Goal: Browse casually

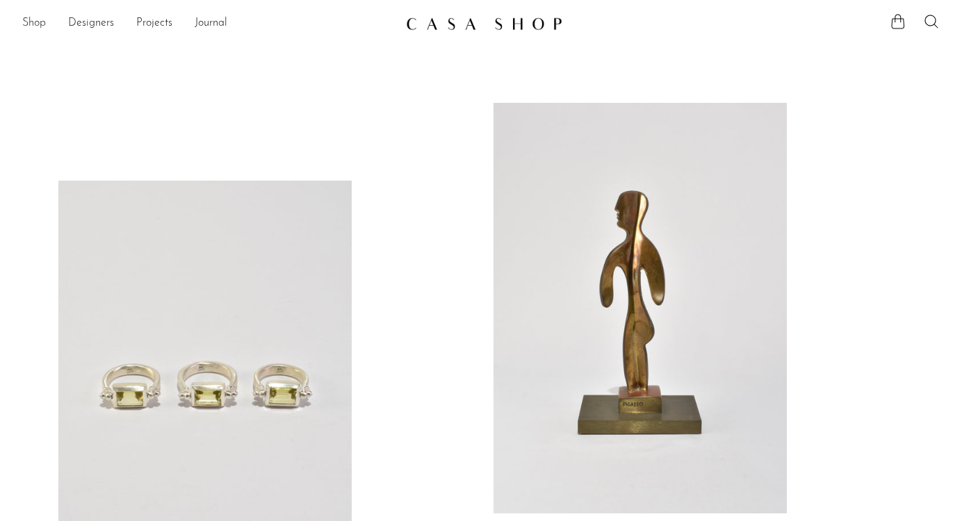
click at [40, 19] on link "Shop" at bounding box center [34, 24] width 24 height 18
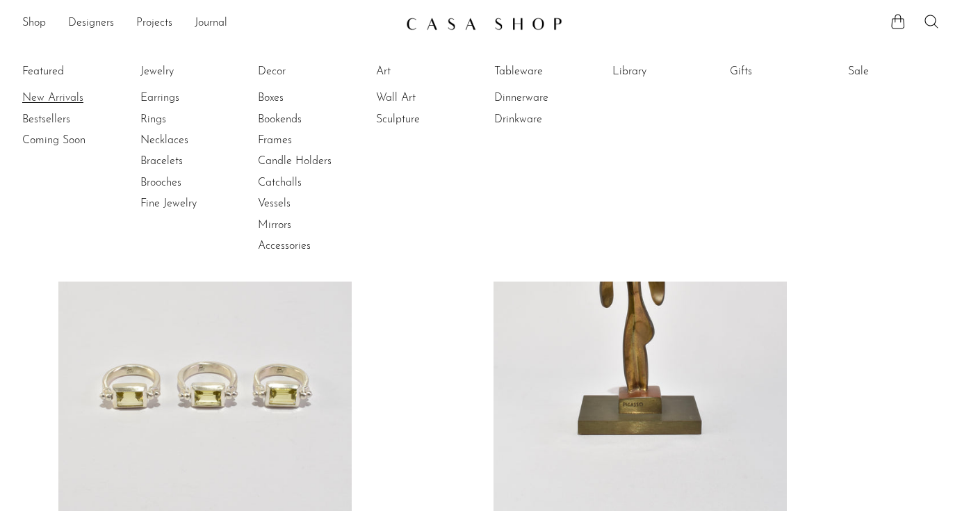
click at [48, 94] on link "New Arrivals" at bounding box center [74, 97] width 104 height 15
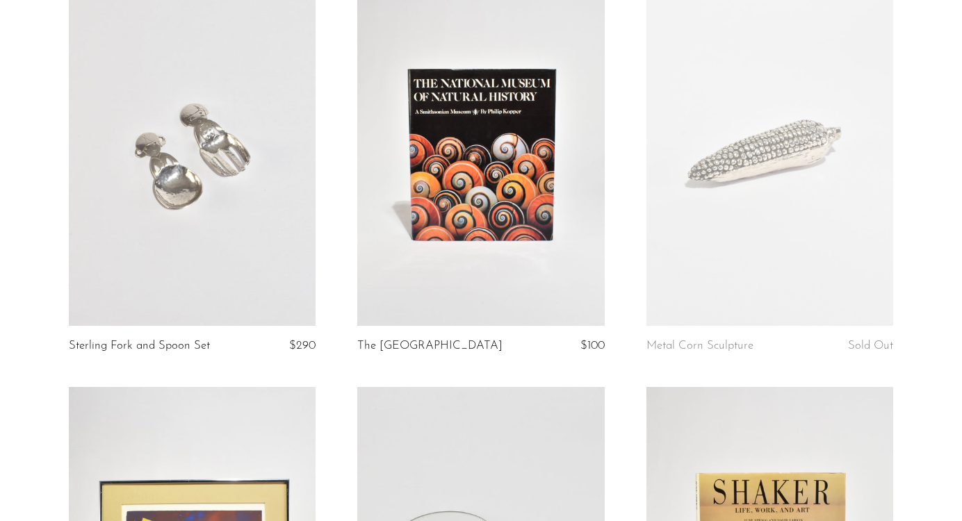
scroll to position [1867, 0]
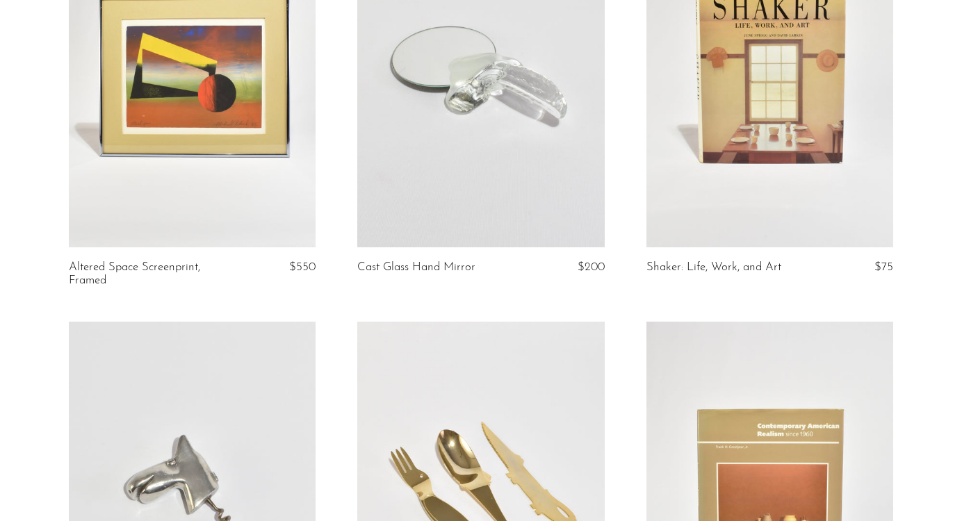
click at [523, 131] on link at bounding box center [480, 74] width 247 height 345
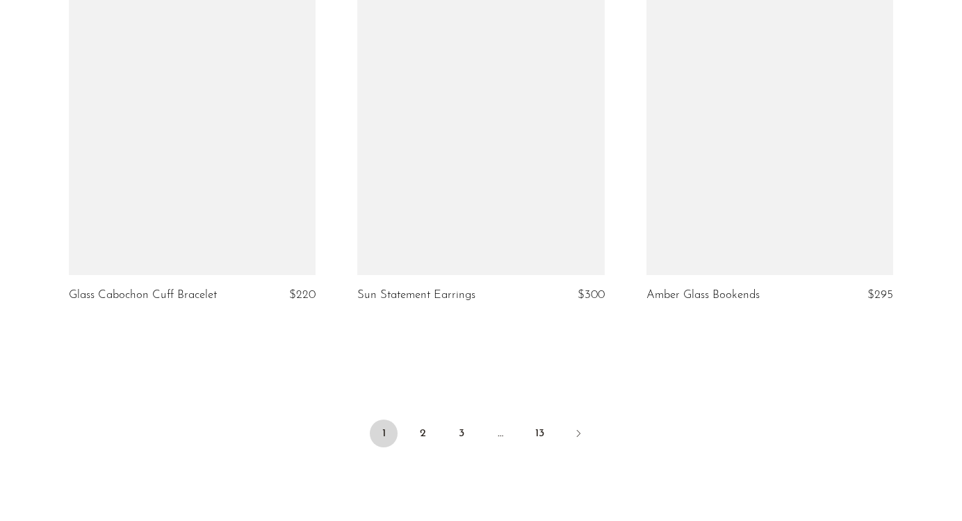
scroll to position [4830, 0]
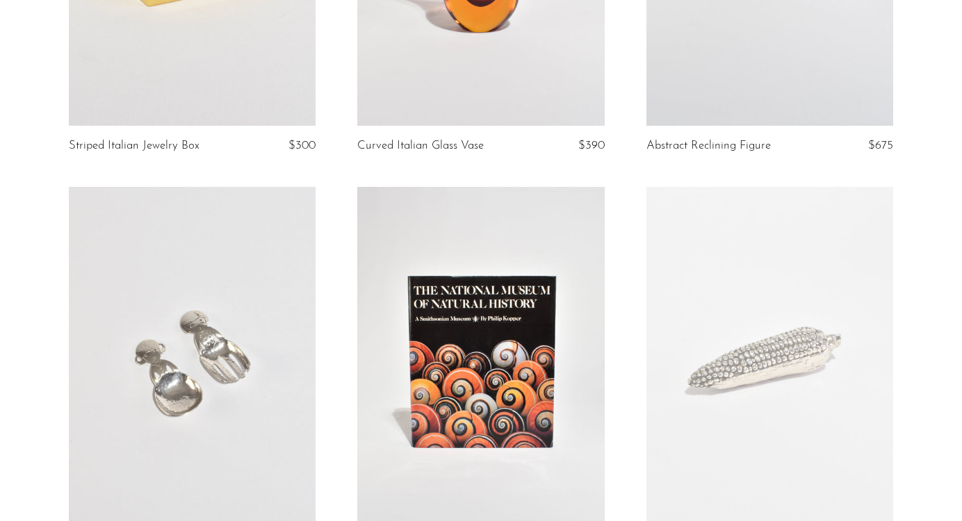
scroll to position [1847, 0]
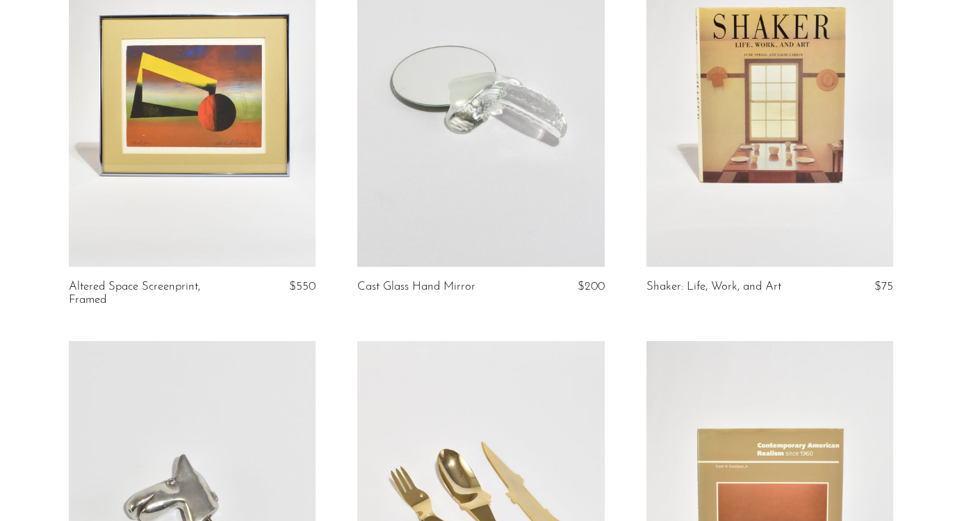
click at [464, 188] on link at bounding box center [480, 93] width 247 height 345
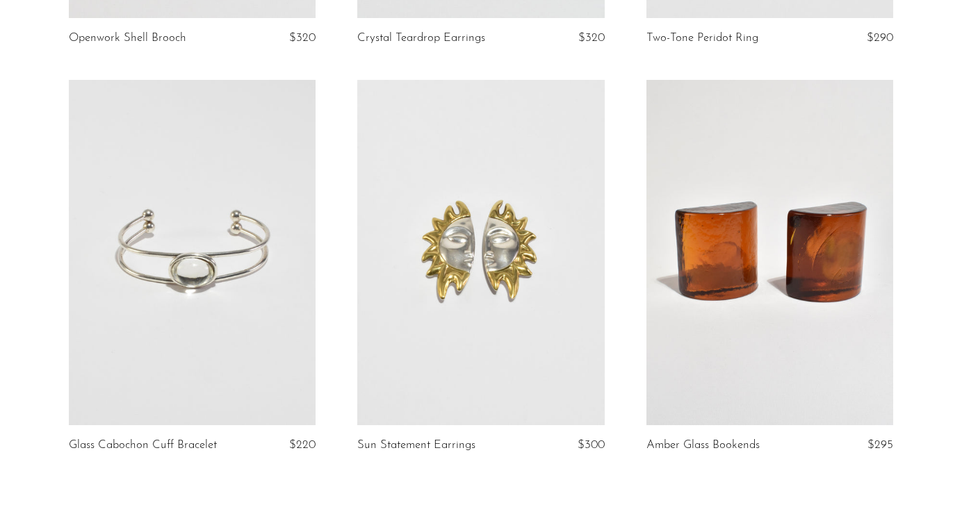
scroll to position [4865, 0]
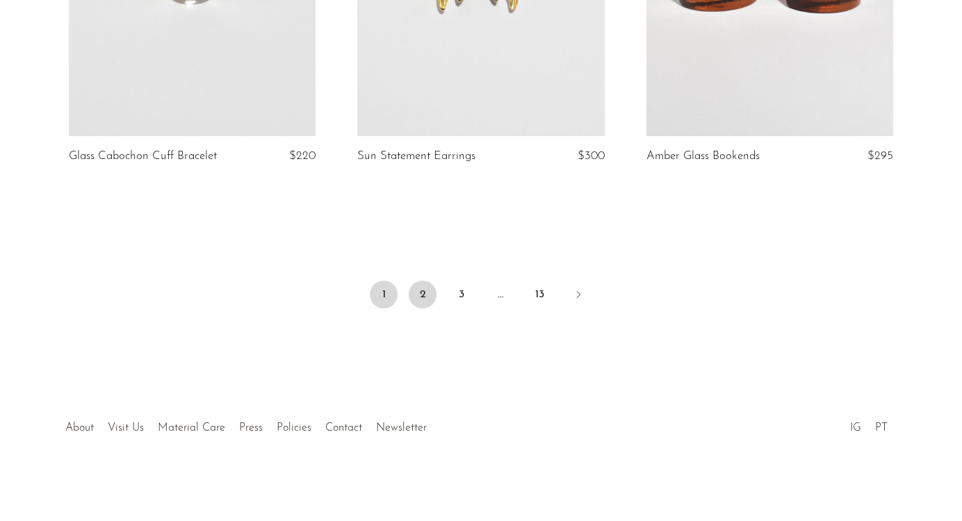
click at [425, 303] on link "2" at bounding box center [423, 295] width 28 height 28
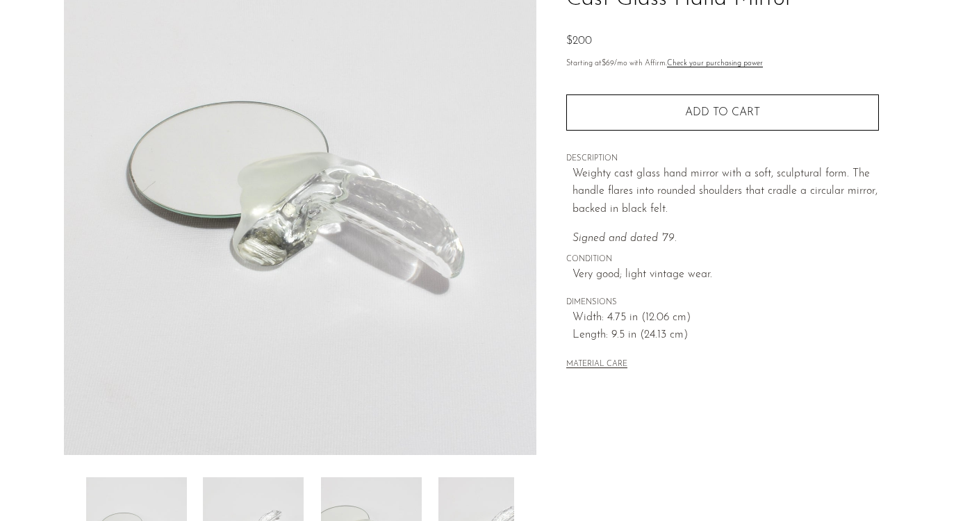
scroll to position [384, 0]
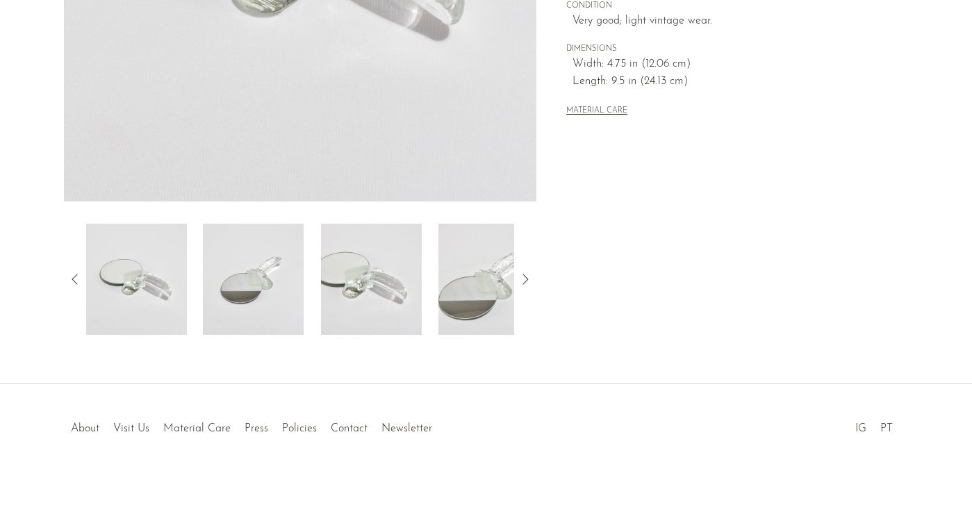
click at [368, 301] on img at bounding box center [371, 279] width 101 height 111
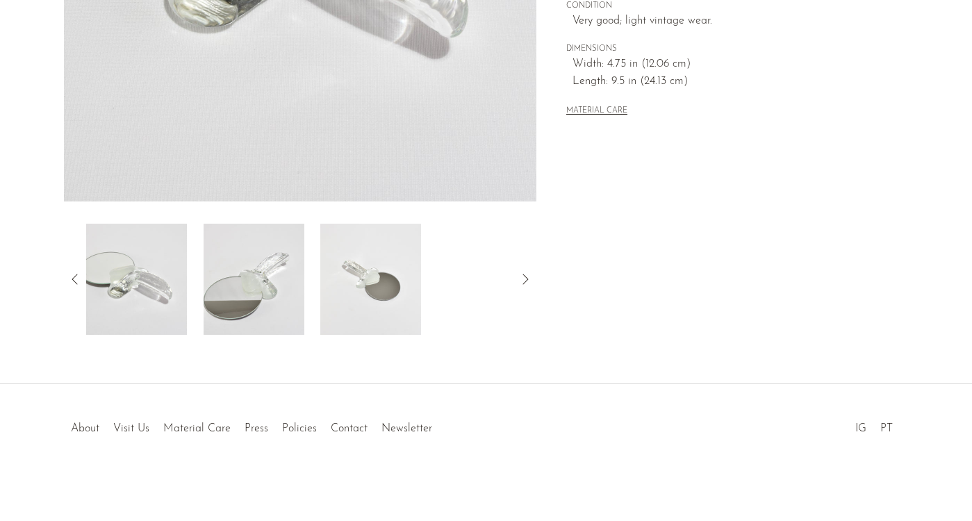
click at [393, 278] on img at bounding box center [370, 279] width 101 height 111
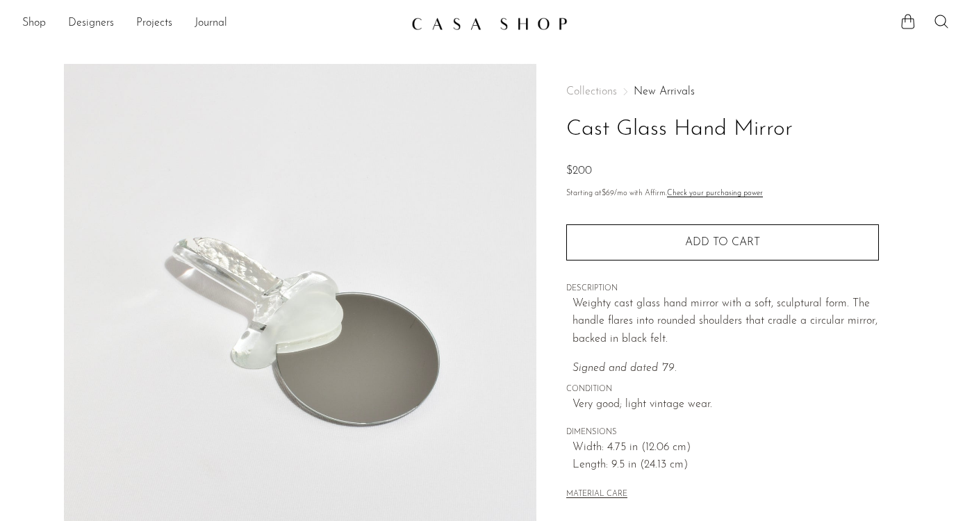
scroll to position [275, 0]
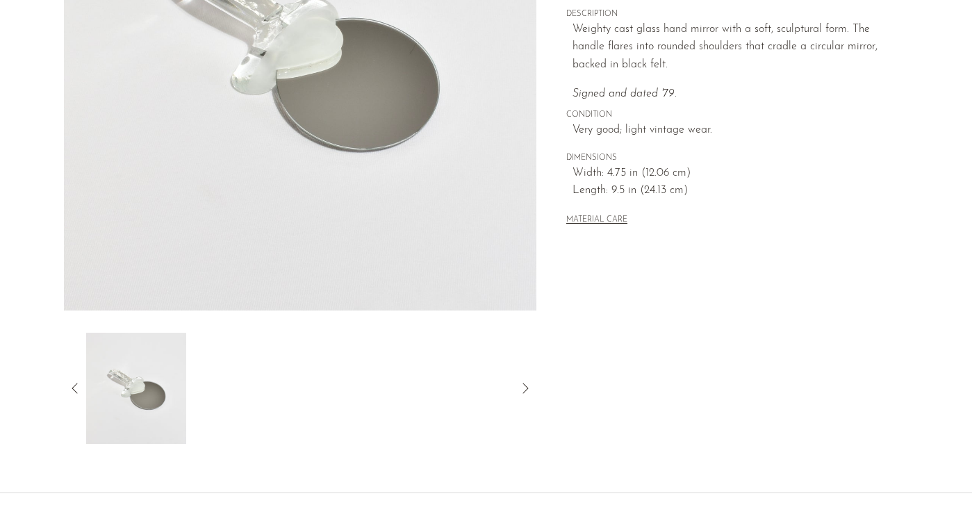
click at [329, 136] on img at bounding box center [300, 49] width 473 height 521
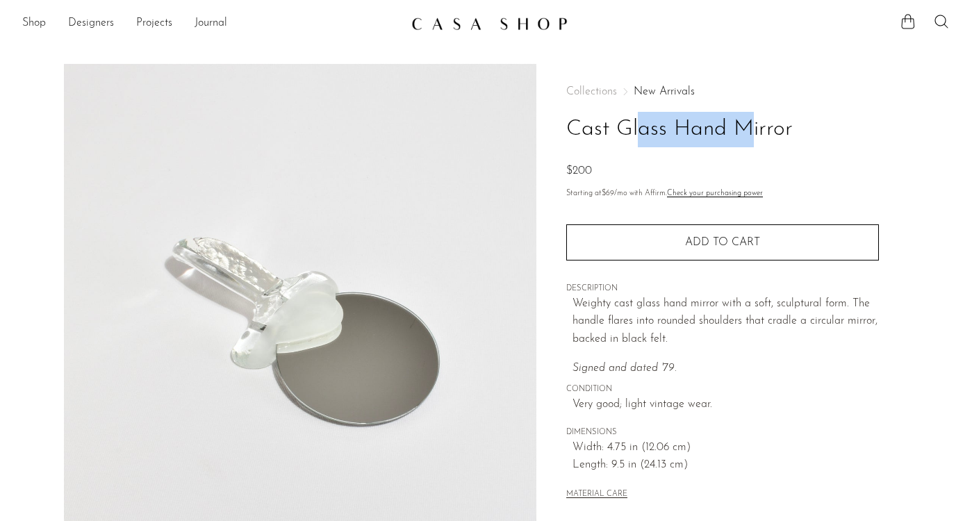
drag, startPoint x: 557, startPoint y: 137, endPoint x: 661, endPoint y: 129, distance: 104.5
click at [664, 129] on div "Collections New Arrivals Cast Glass Hand Mirror $200 Starting at $69 /mo with A…" at bounding box center [723, 391] width 372 height 655
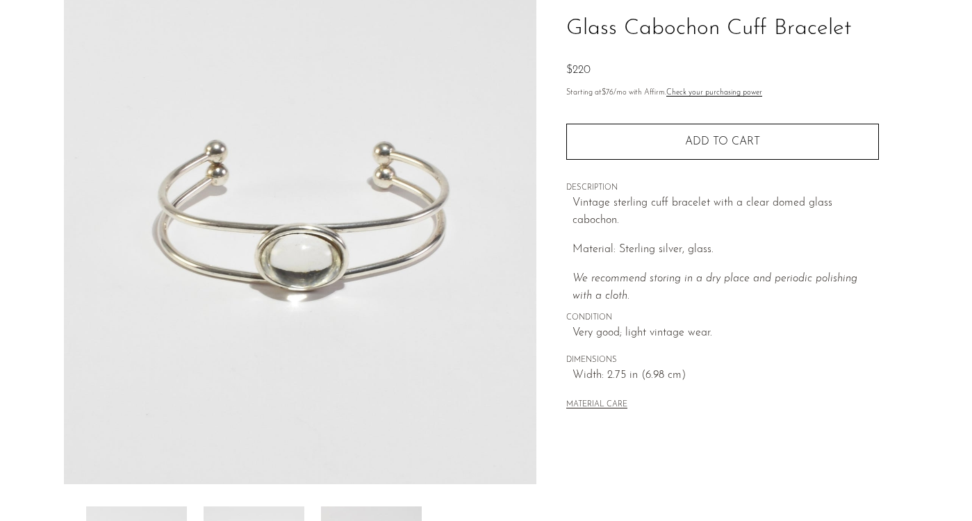
scroll to position [384, 0]
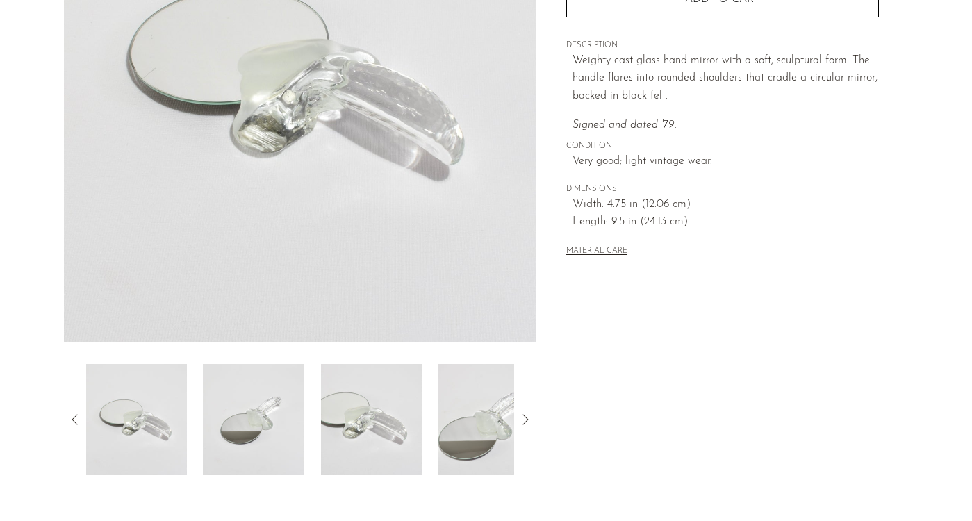
scroll to position [246, 0]
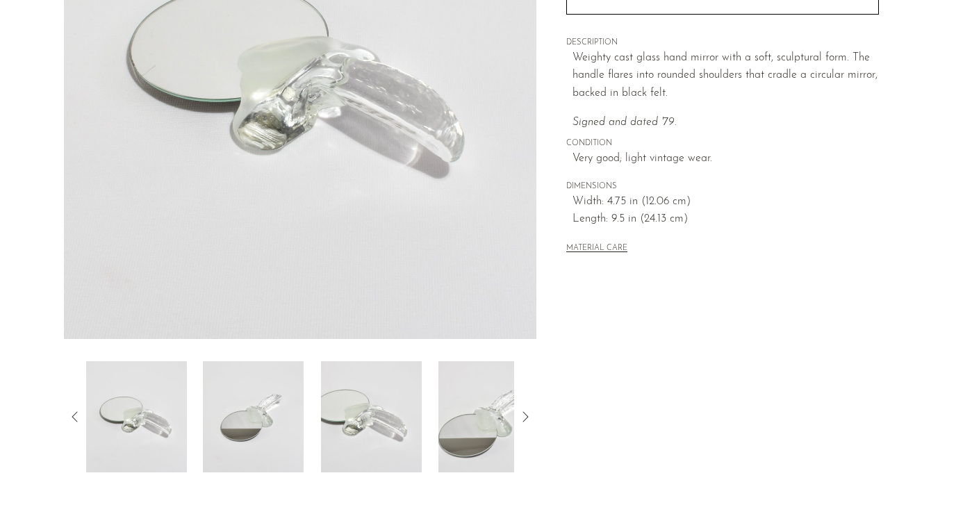
click at [256, 409] on img at bounding box center [253, 416] width 101 height 111
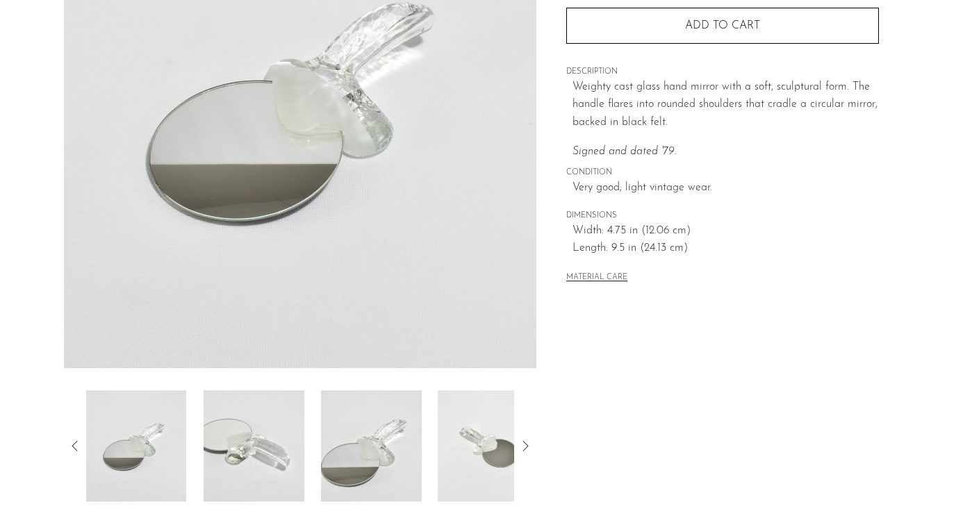
scroll to position [309, 0]
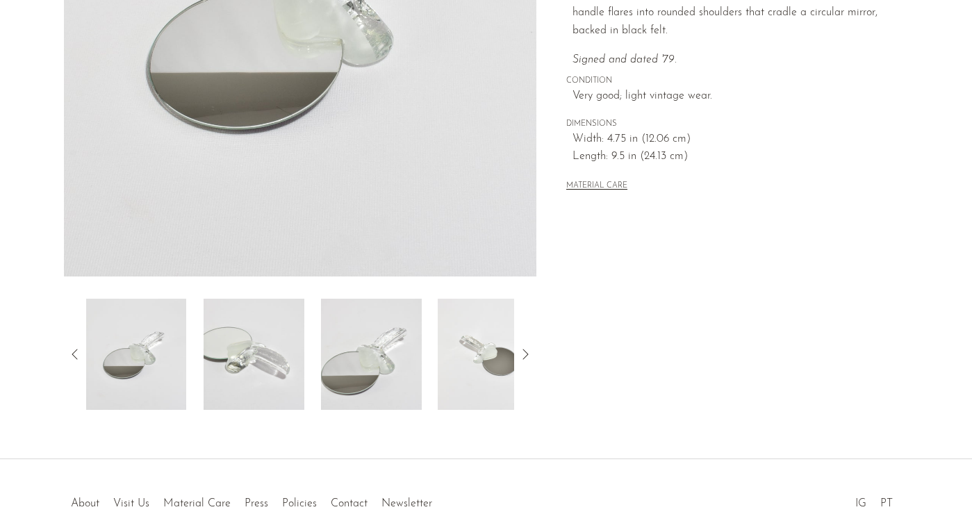
click at [379, 349] on img at bounding box center [371, 354] width 101 height 111
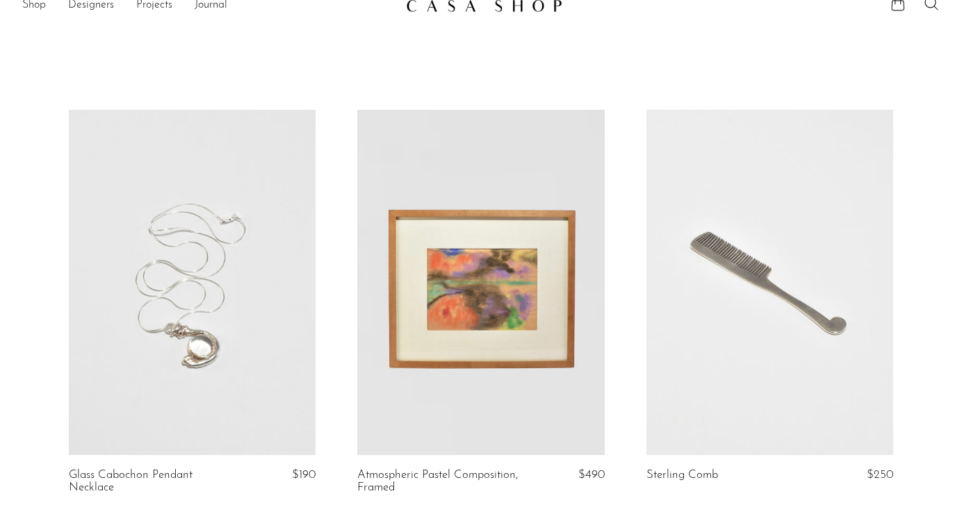
scroll to position [22, 0]
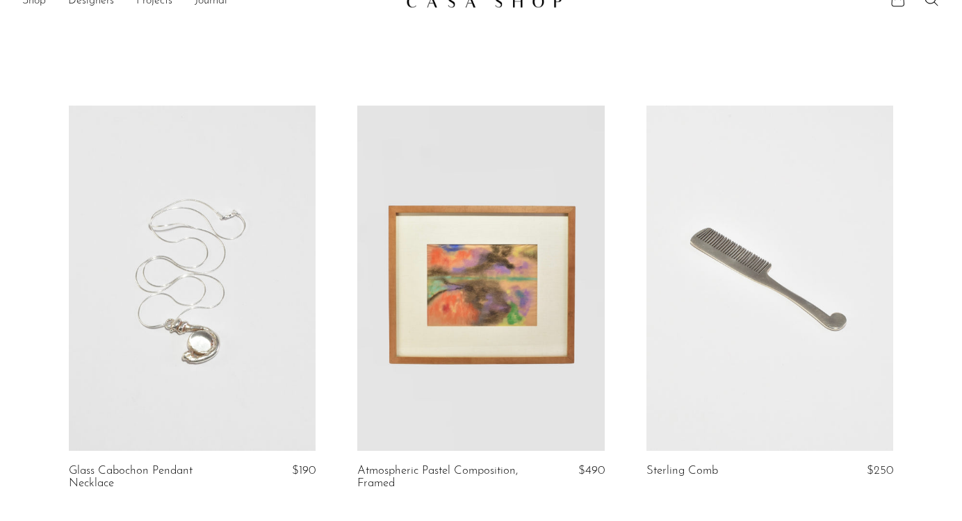
click at [254, 208] on link at bounding box center [192, 278] width 247 height 345
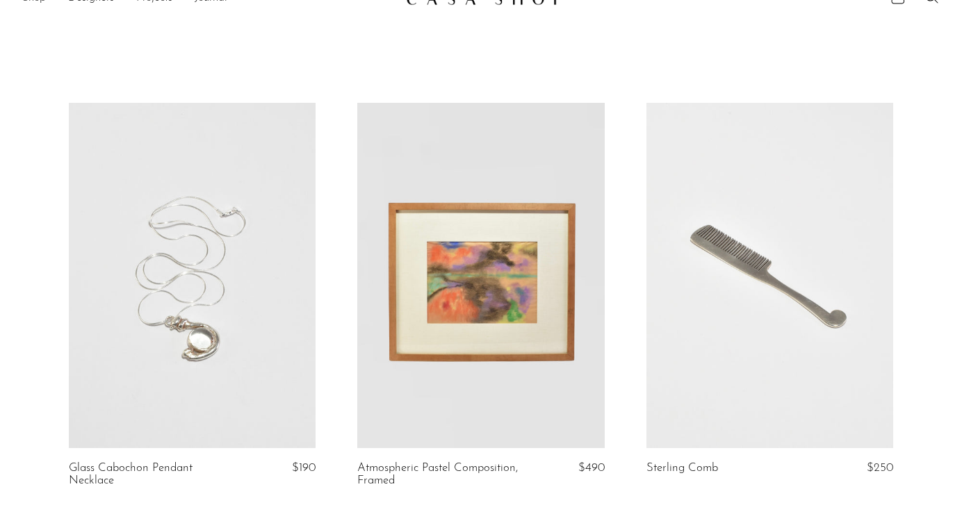
scroll to position [155, 0]
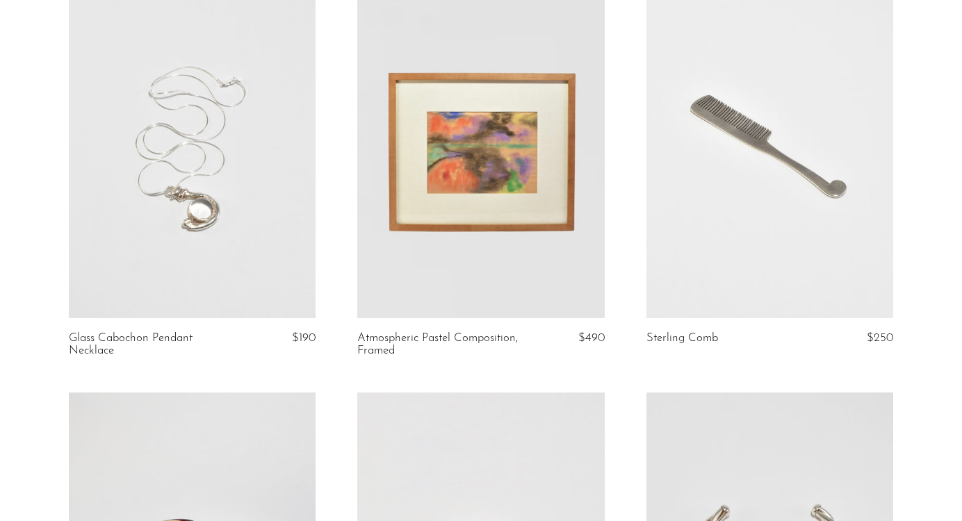
click at [840, 245] on link at bounding box center [769, 145] width 247 height 345
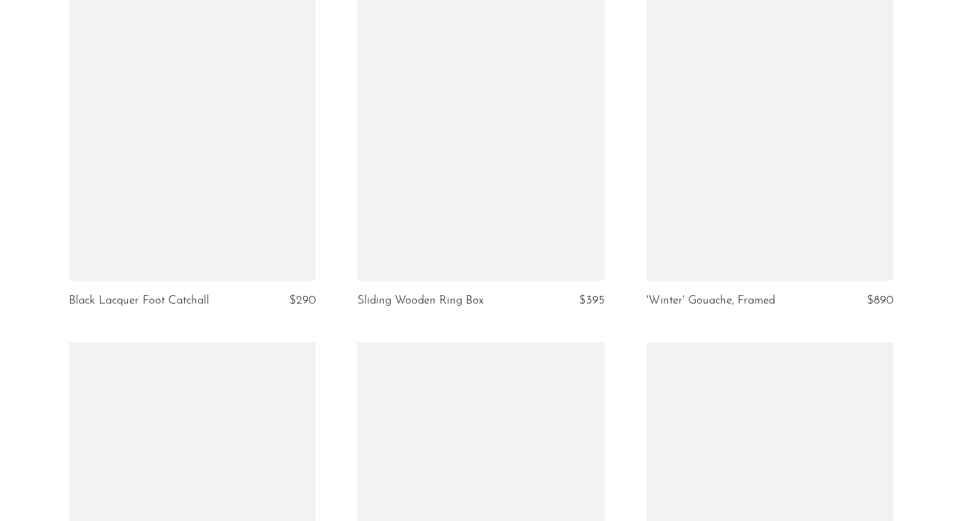
scroll to position [4133, 0]
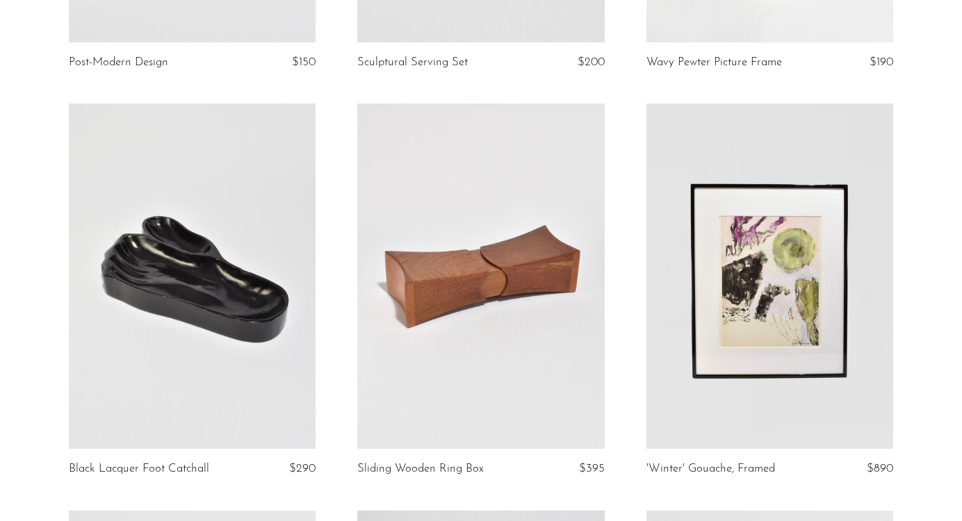
click at [503, 221] on link at bounding box center [480, 276] width 247 height 345
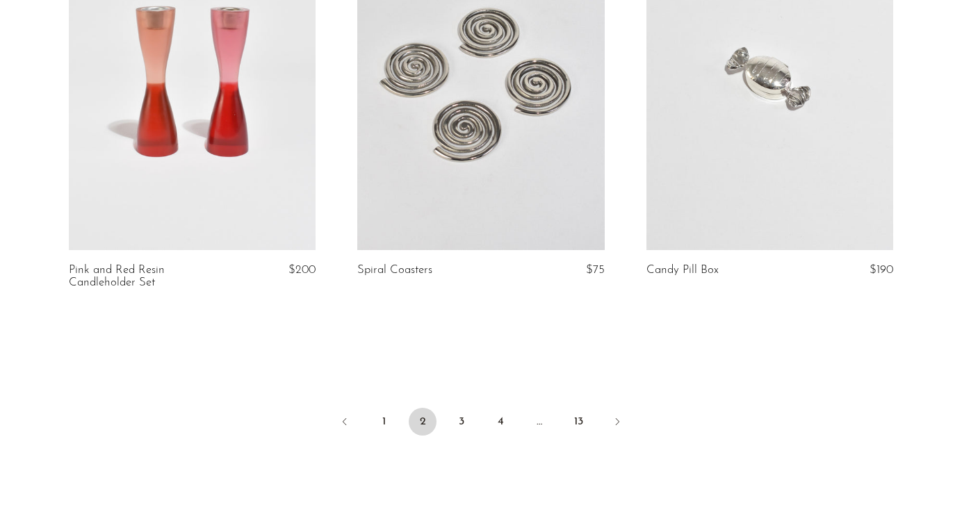
scroll to position [4865, 0]
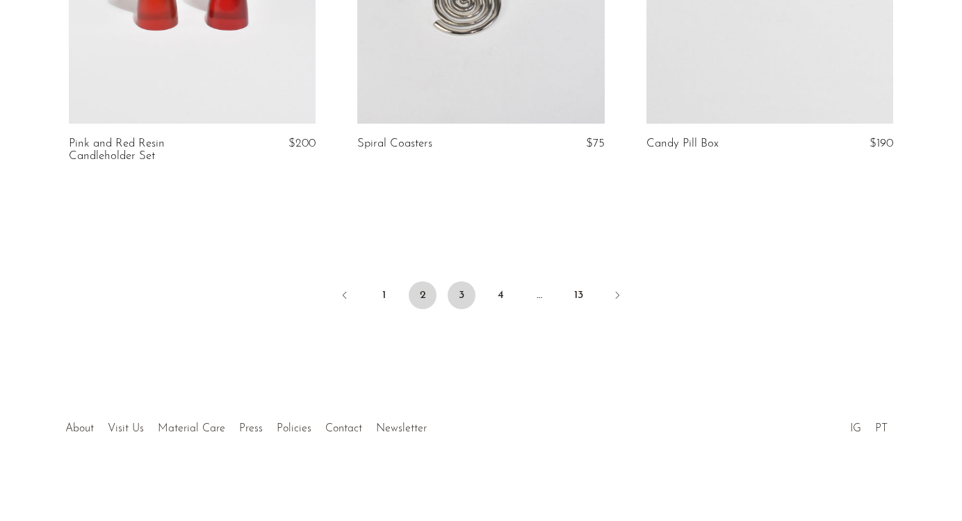
click at [456, 301] on link "3" at bounding box center [462, 295] width 28 height 28
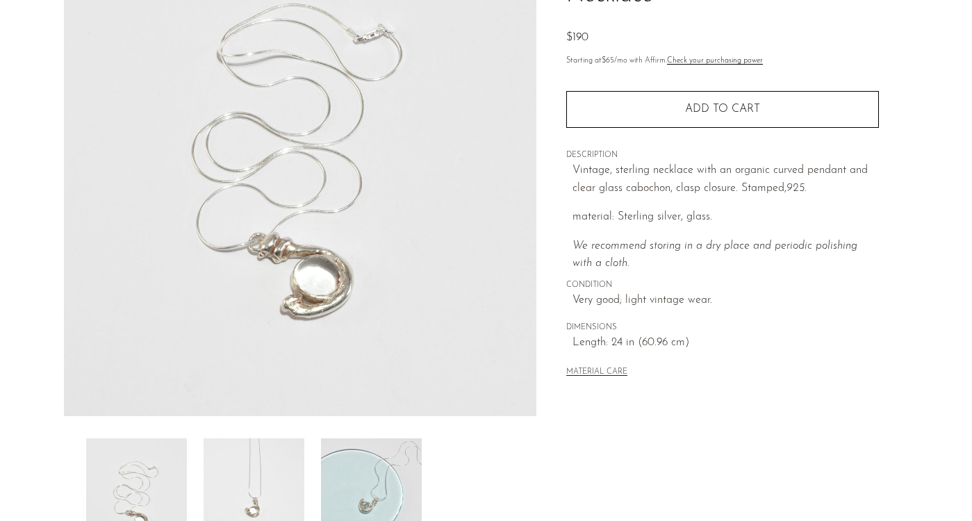
scroll to position [384, 0]
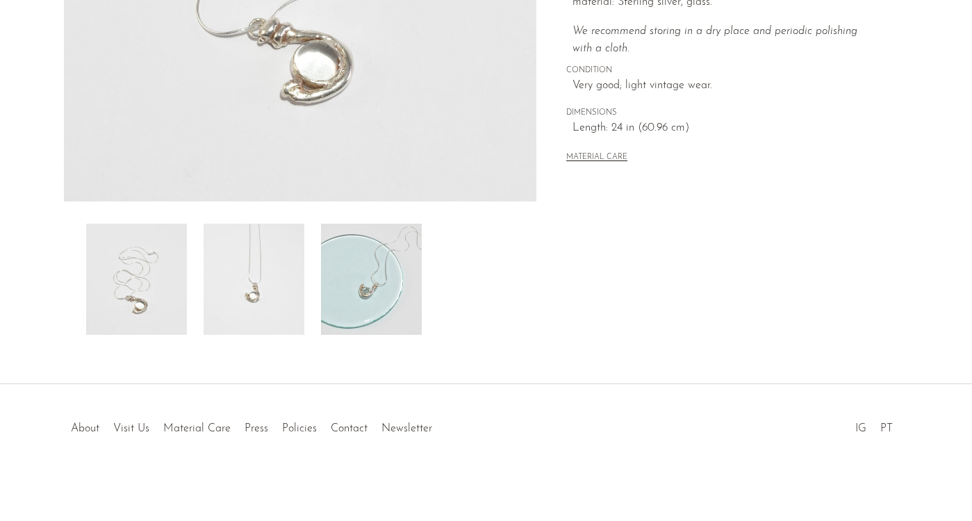
click at [279, 287] on img at bounding box center [254, 279] width 101 height 111
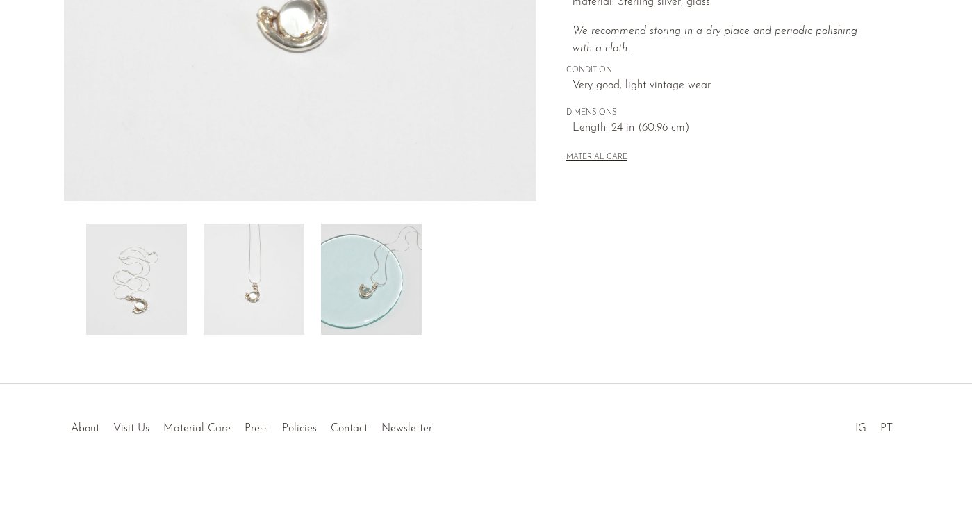
click at [366, 284] on img at bounding box center [371, 279] width 101 height 111
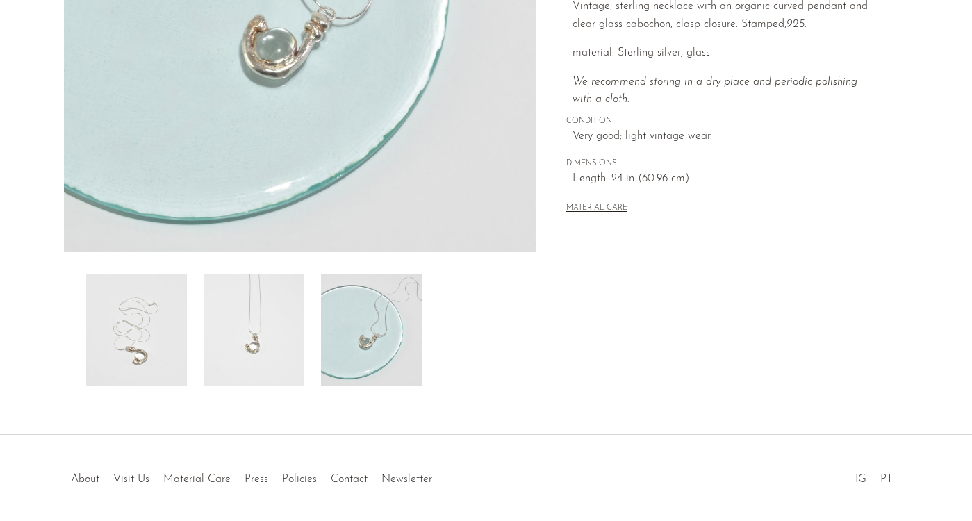
scroll to position [127, 0]
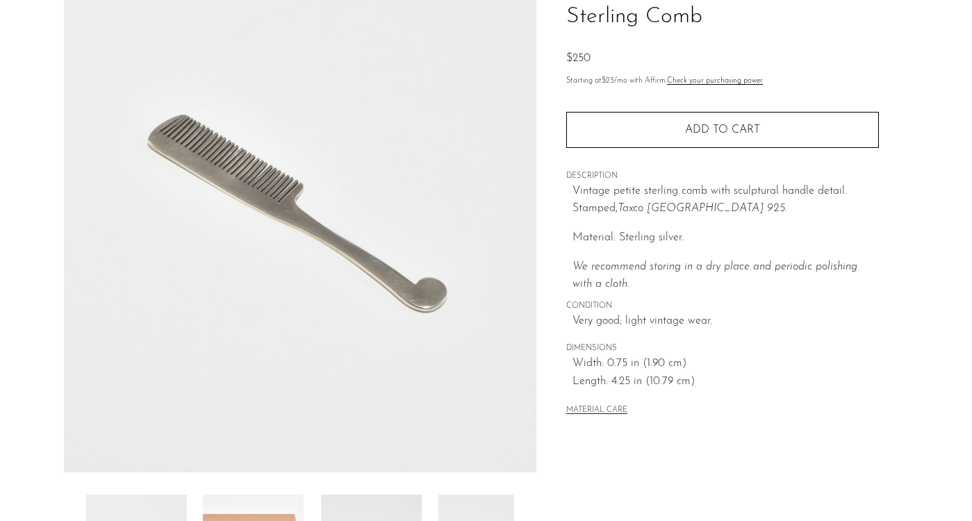
scroll to position [384, 0]
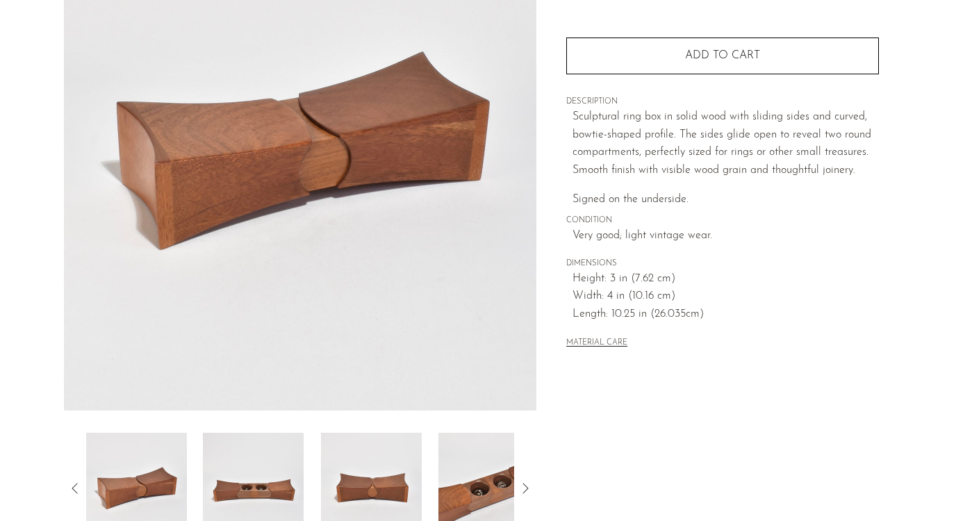
scroll to position [384, 0]
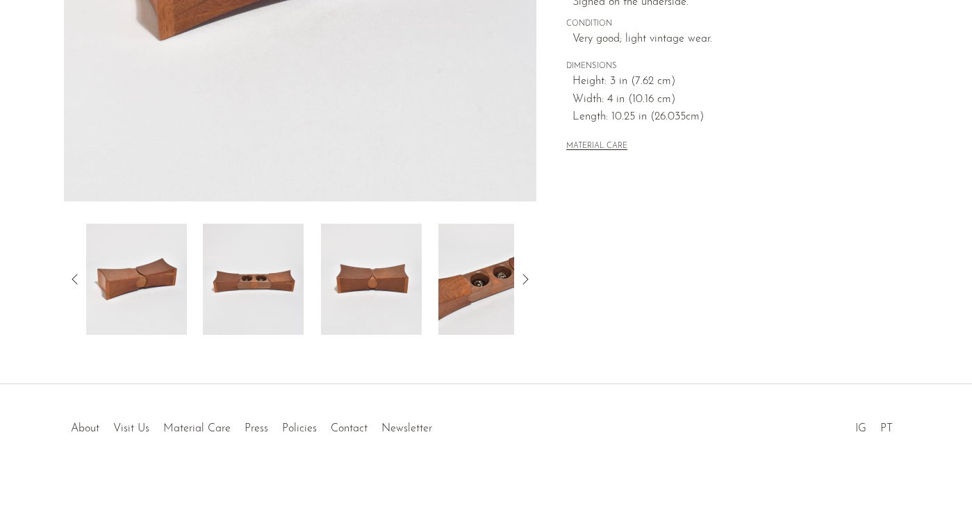
click at [445, 287] on img at bounding box center [489, 279] width 101 height 111
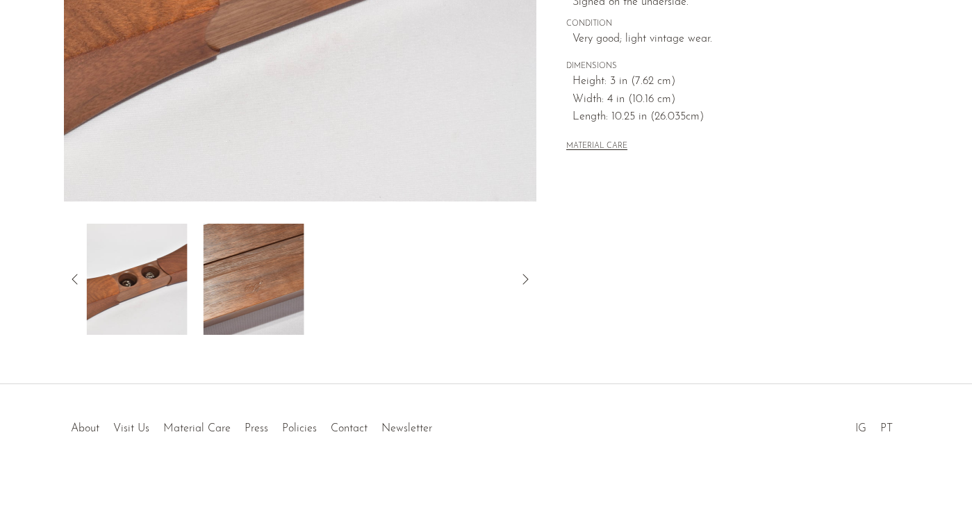
scroll to position [0, 0]
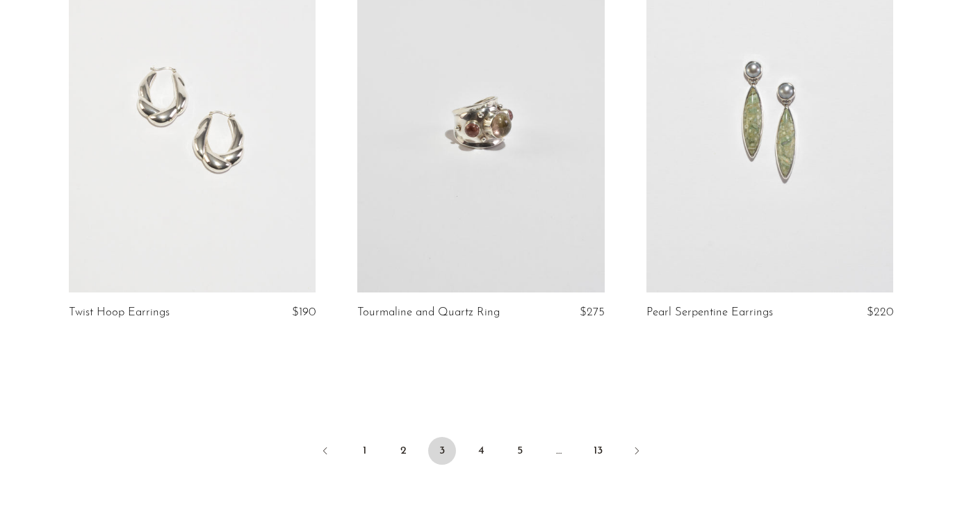
scroll to position [4853, 0]
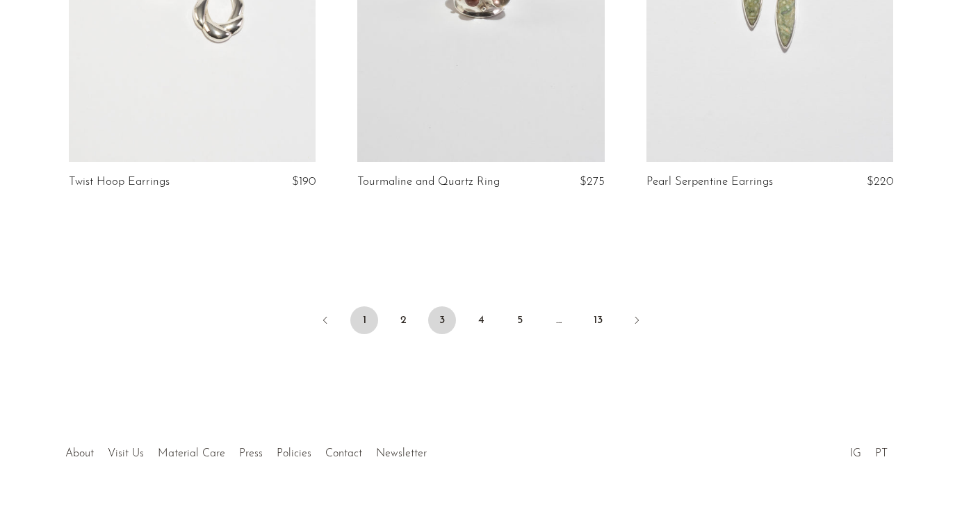
click at [359, 306] on link "1" at bounding box center [364, 320] width 28 height 28
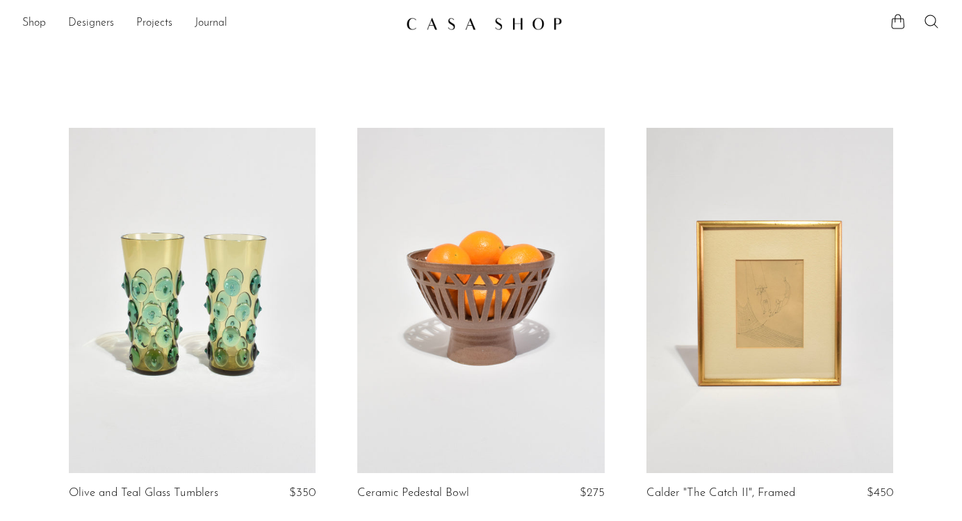
drag, startPoint x: 466, startPoint y: 26, endPoint x: 2, endPoint y: 55, distance: 464.5
